Goal: Task Accomplishment & Management: Manage account settings

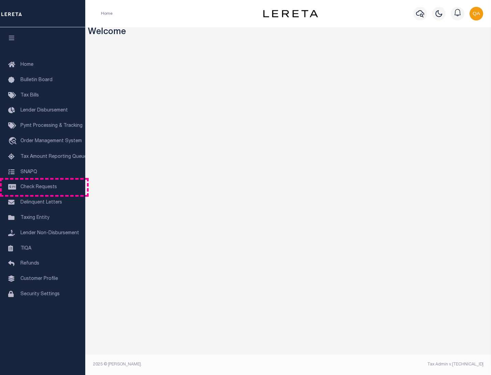
click at [43, 187] on span "Check Requests" at bounding box center [38, 187] width 36 height 5
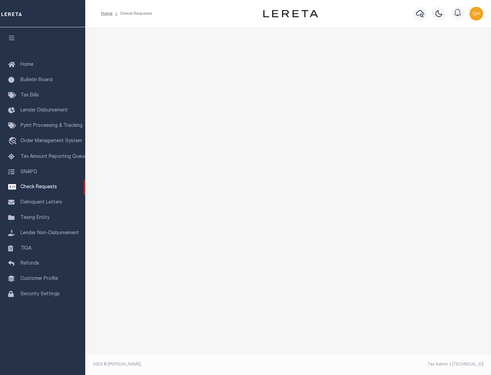
select select "50"
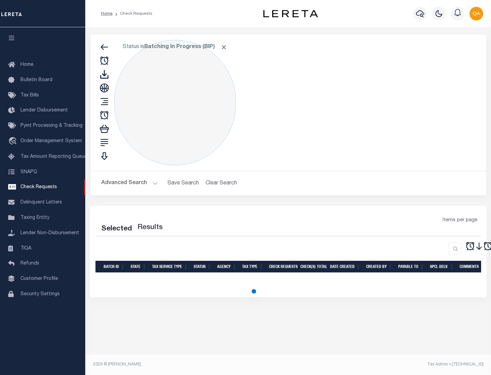
select select "50"
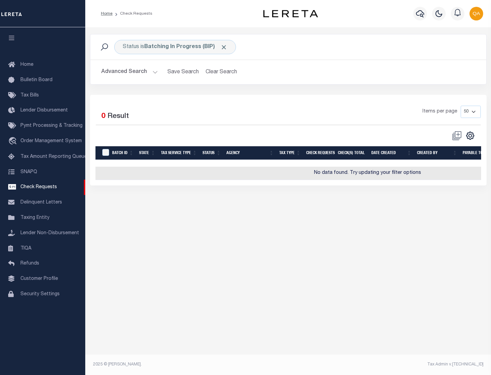
click at [224, 47] on span "Click to Remove" at bounding box center [223, 47] width 7 height 7
